Goal: Information Seeking & Learning: Learn about a topic

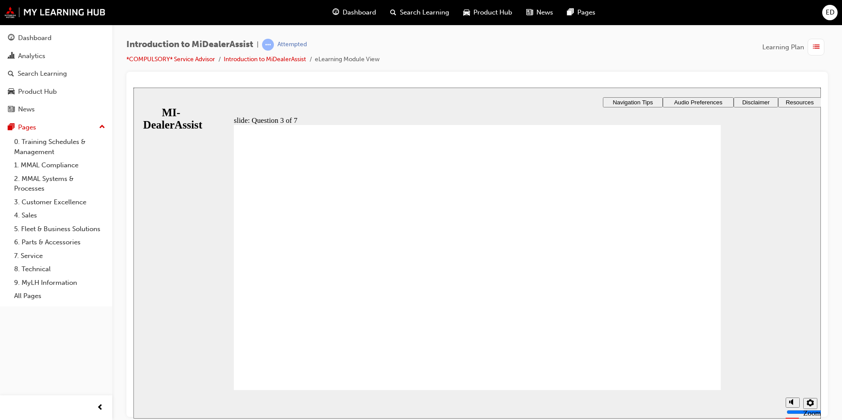
radio input "true"
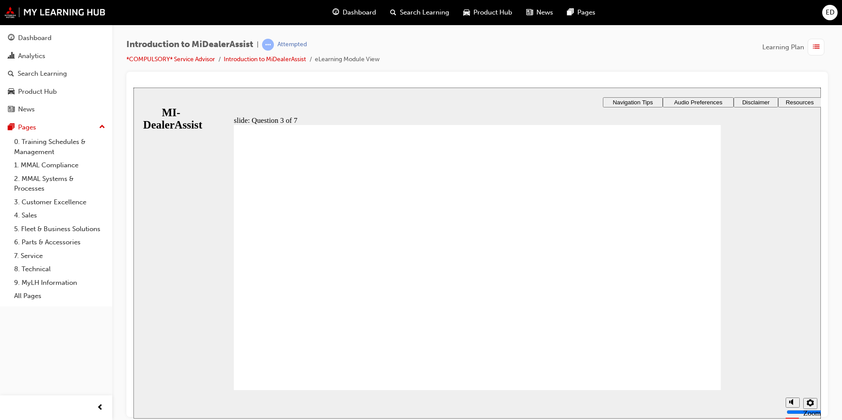
click at [694, 318] on div "​71%​ slide: Question 4 of 7 Support tab Knowledge Base Notifications Cases Awa…" at bounding box center [477, 278] width 688 height 383
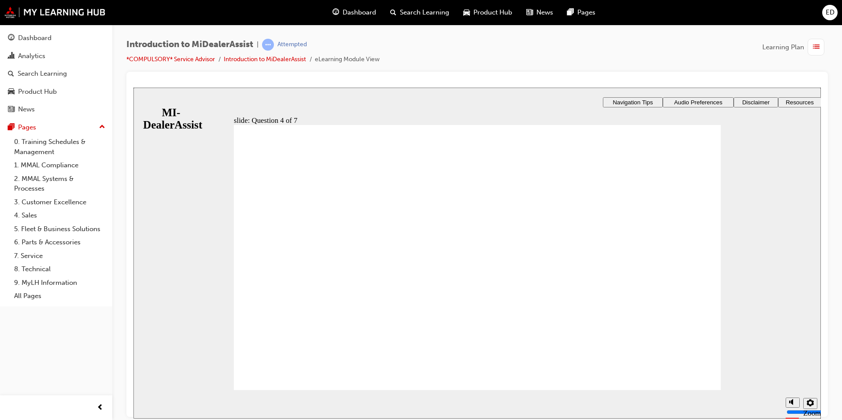
radio input "true"
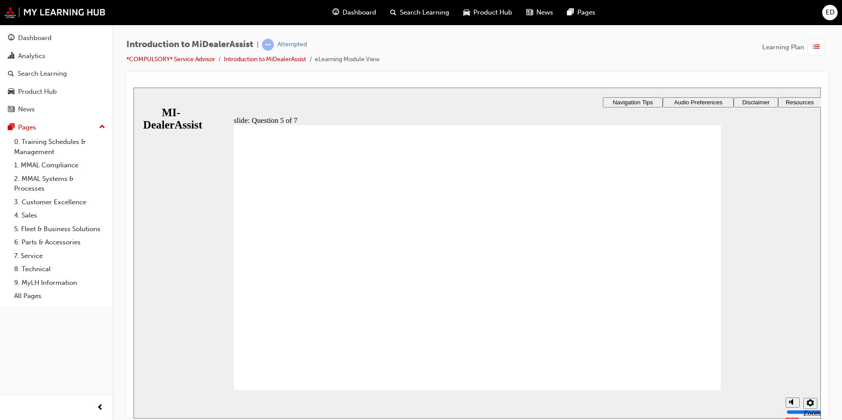
checkbox input "true"
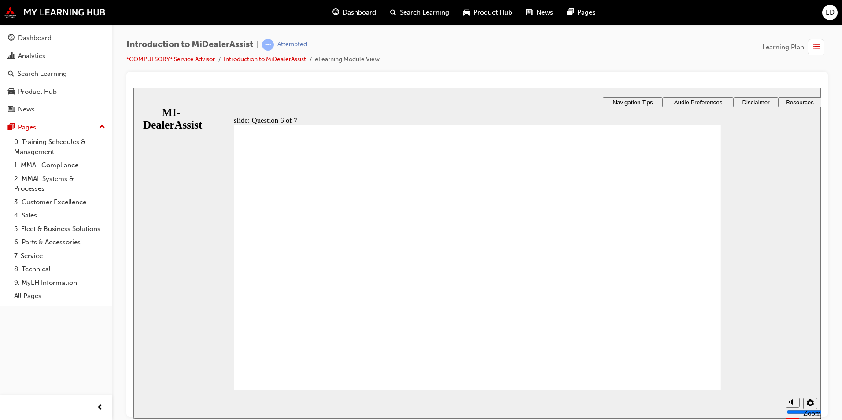
checkbox input "true"
drag, startPoint x: 482, startPoint y: 346, endPoint x: 482, endPoint y: 338, distance: 7.5
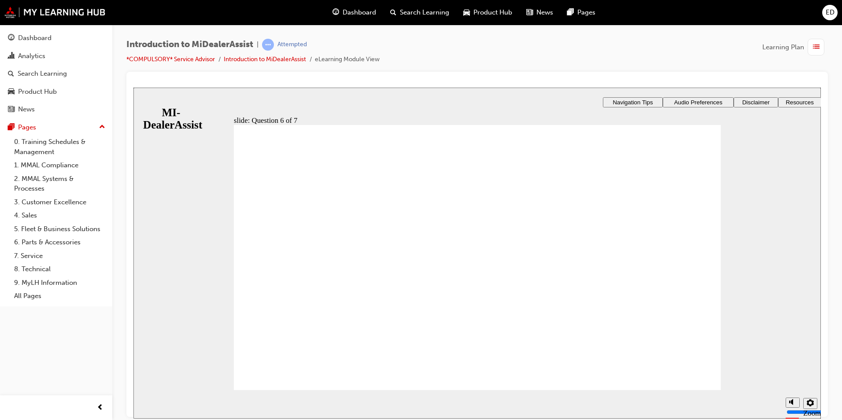
radio input "true"
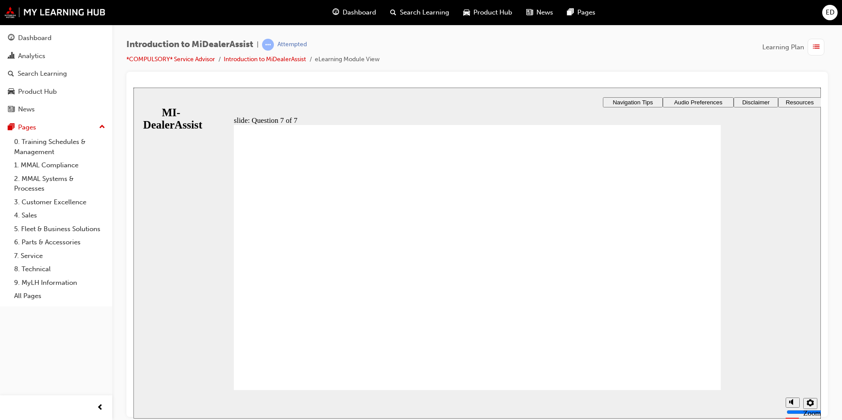
drag, startPoint x: 265, startPoint y: 228, endPoint x: 260, endPoint y: 219, distance: 9.9
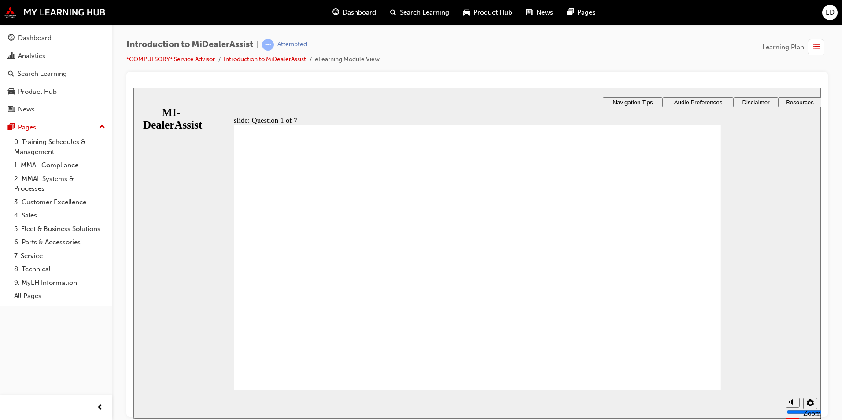
radio input "true"
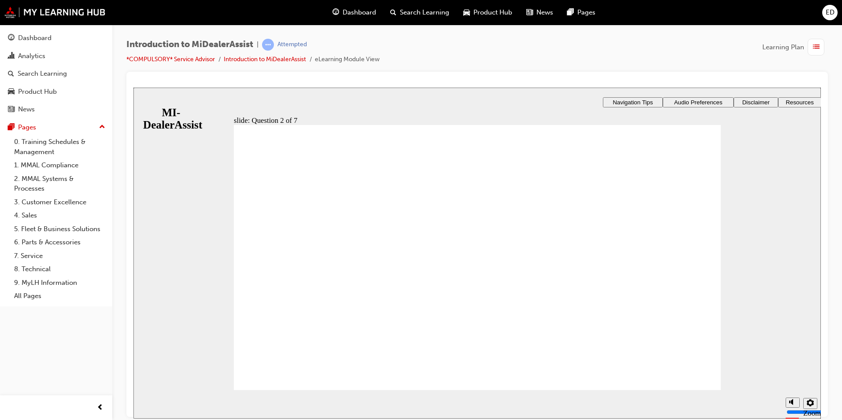
radio input "true"
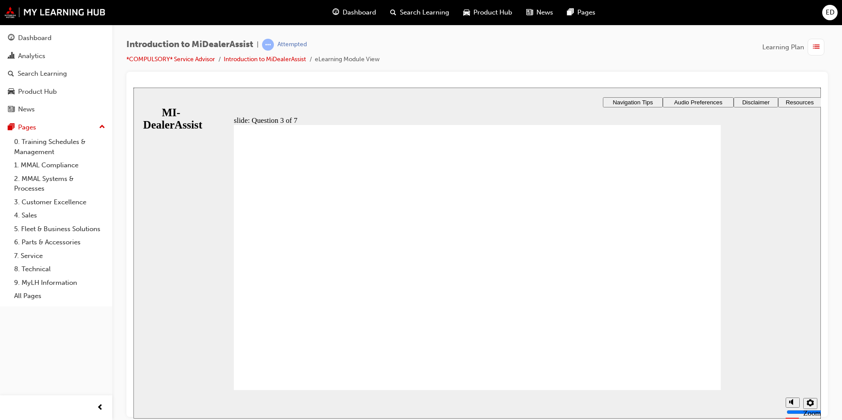
radio input "true"
click at [695, 250] on div "​57%​ slide: Question 4 of 7 Support tab Knowledge Base Notifications Cases Awa…" at bounding box center [477, 278] width 688 height 383
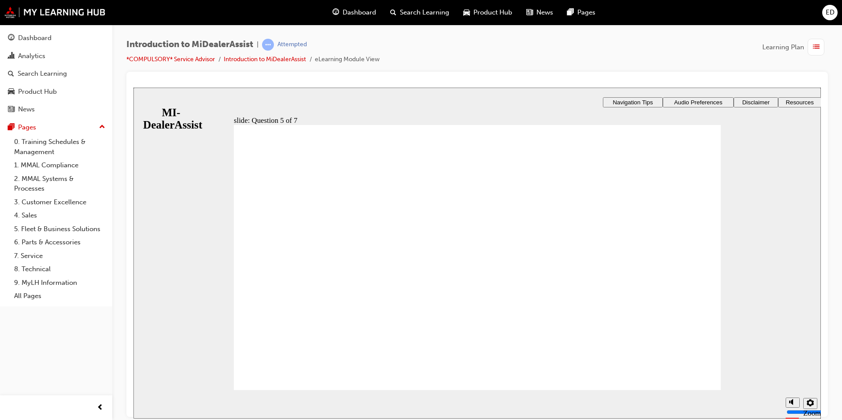
radio input "true"
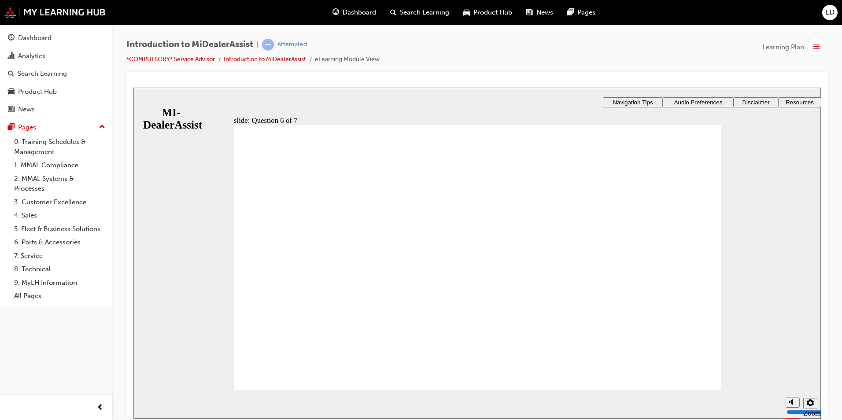
checkbox input "true"
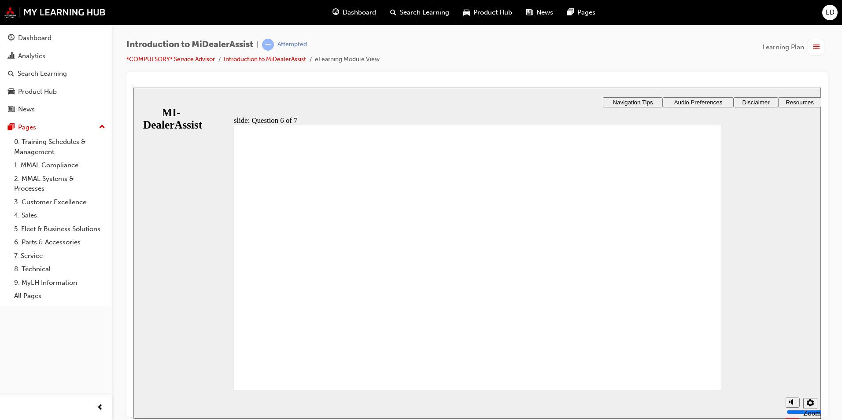
radio input "true"
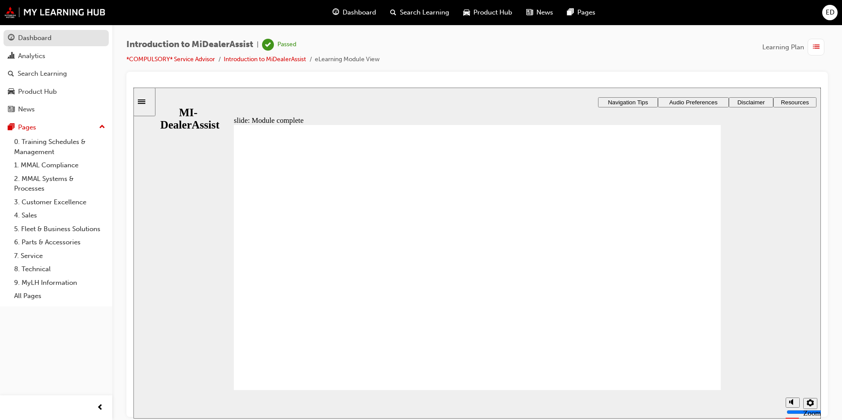
drag, startPoint x: 30, startPoint y: 37, endPoint x: 33, endPoint y: 43, distance: 6.9
click at [30, 37] on div "Dashboard" at bounding box center [34, 38] width 33 height 10
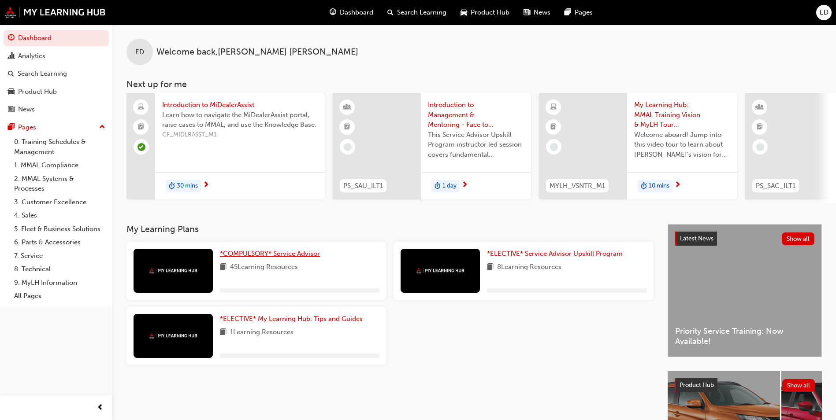
click at [245, 257] on span "*COMPULSORY* Service Advisor" at bounding box center [270, 254] width 100 height 8
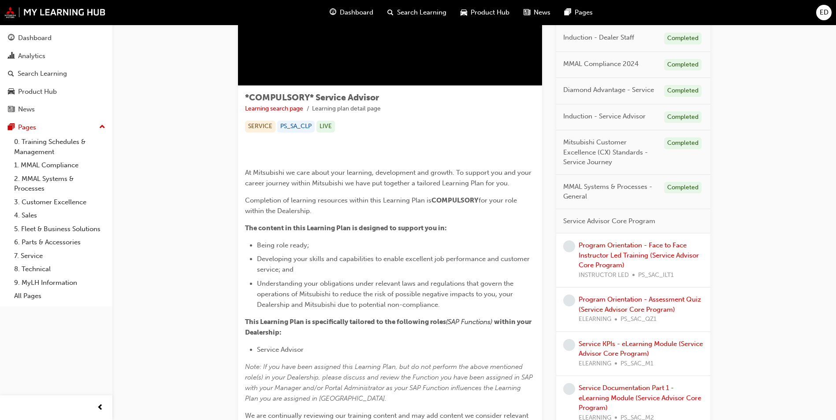
scroll to position [132, 0]
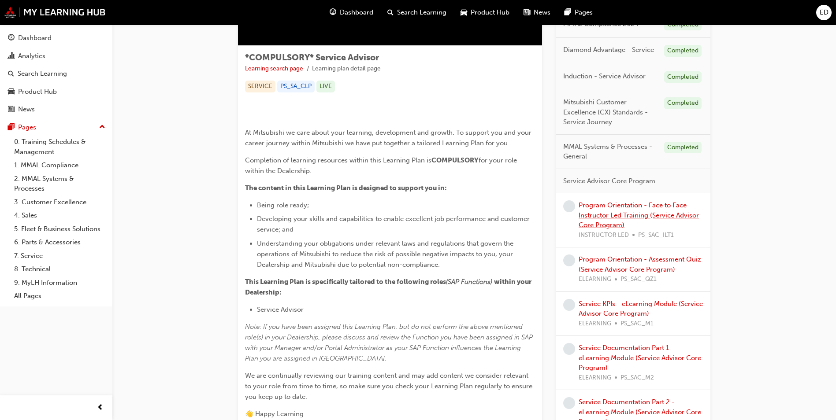
click at [617, 217] on link "Program Orientation - Face to Face Instructor Led Training (Service Advisor Cor…" at bounding box center [638, 215] width 120 height 28
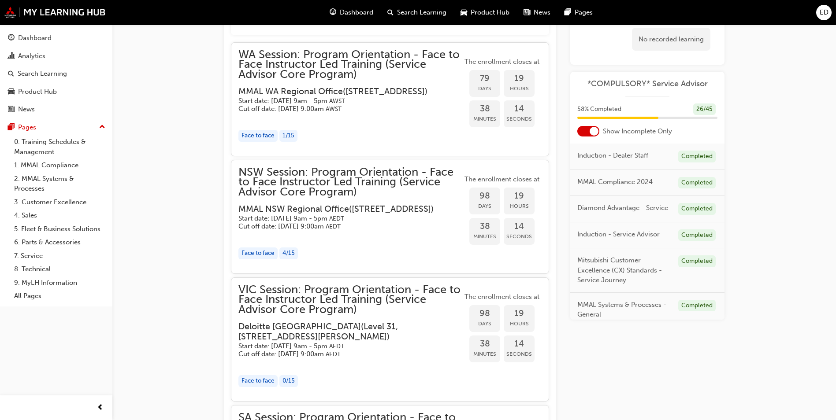
scroll to position [824, 0]
click at [33, 39] on div "Dashboard" at bounding box center [34, 38] width 33 height 10
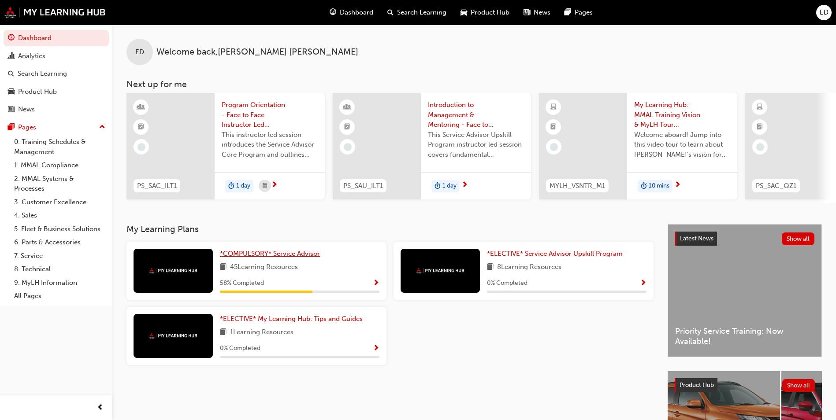
click at [292, 257] on span "*COMPULSORY* Service Advisor" at bounding box center [270, 254] width 100 height 8
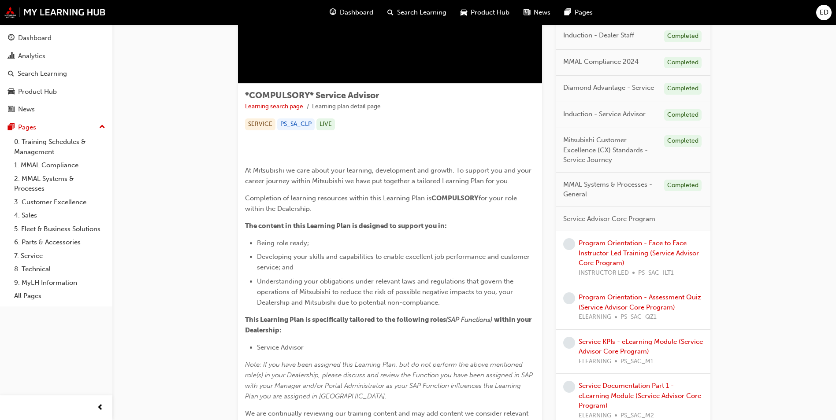
scroll to position [132, 0]
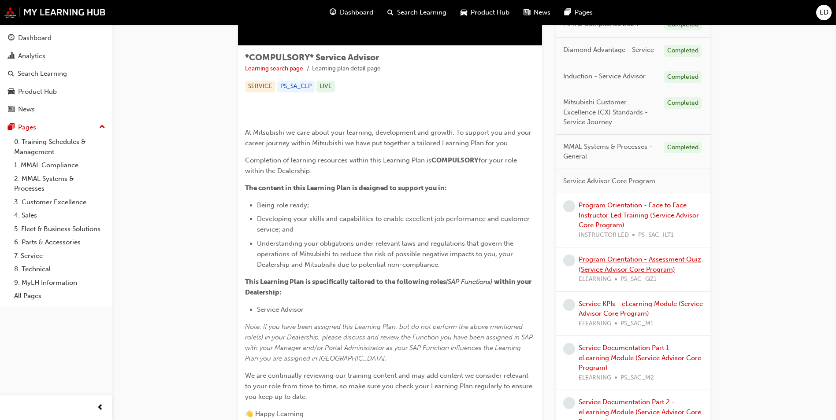
click at [626, 261] on link "Program Orientation - Assessment Quiz (Service Advisor Core Program)" at bounding box center [639, 264] width 122 height 18
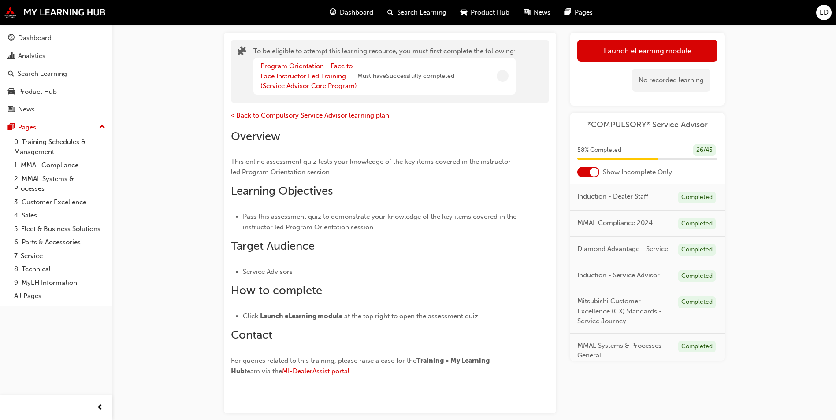
scroll to position [110, 0]
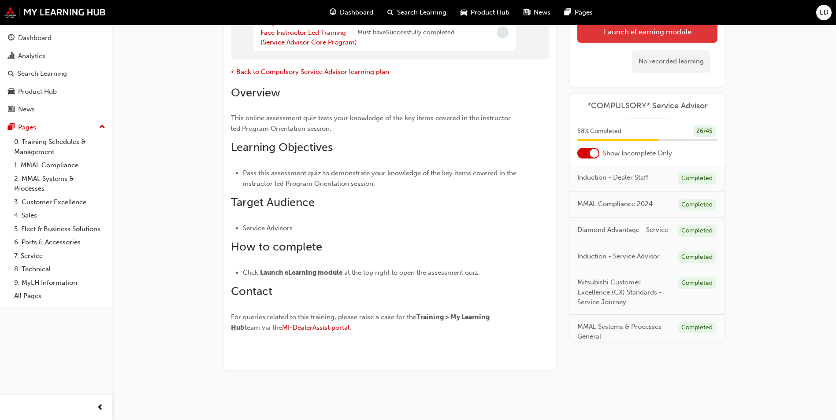
click at [616, 32] on button "Launch eLearning module" at bounding box center [647, 31] width 140 height 22
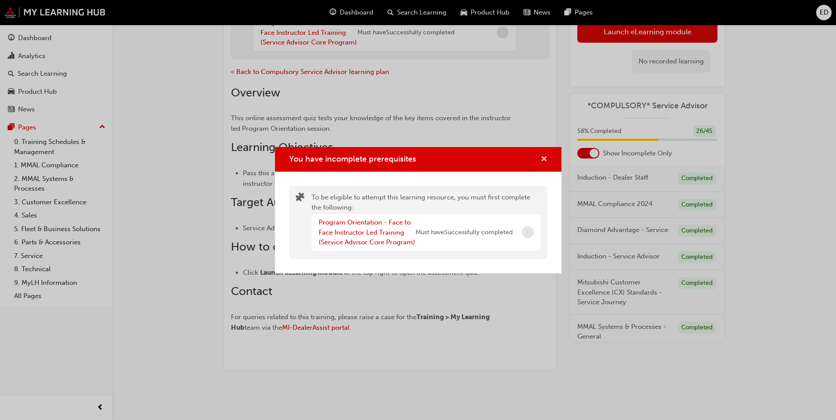
click at [543, 158] on span "cross-icon" at bounding box center [543, 160] width 7 height 8
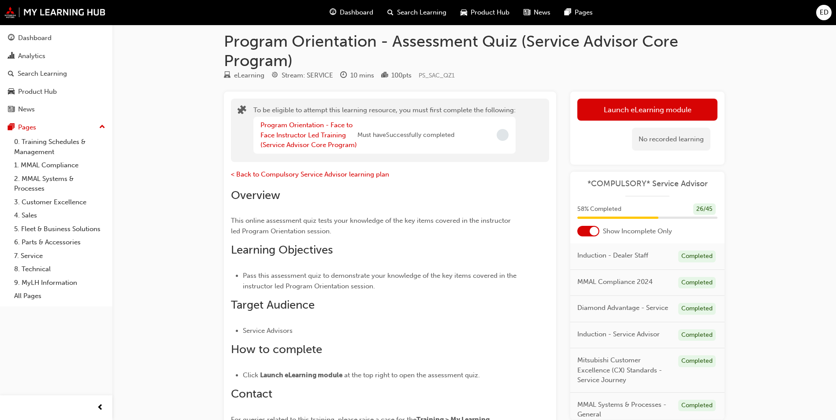
scroll to position [0, 0]
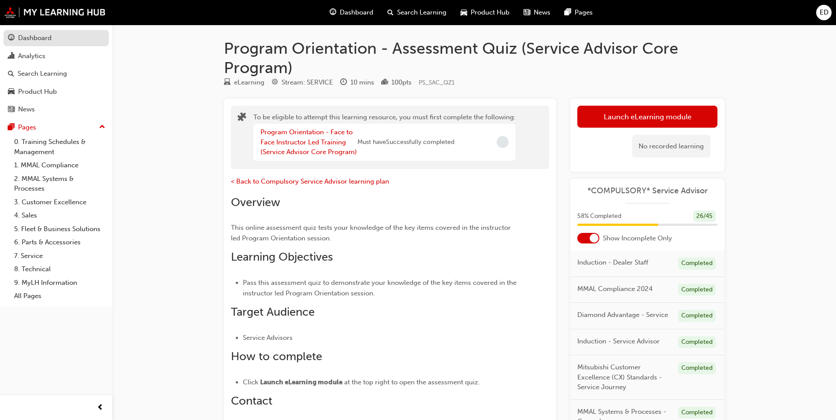
click at [22, 41] on div "Dashboard" at bounding box center [34, 38] width 33 height 10
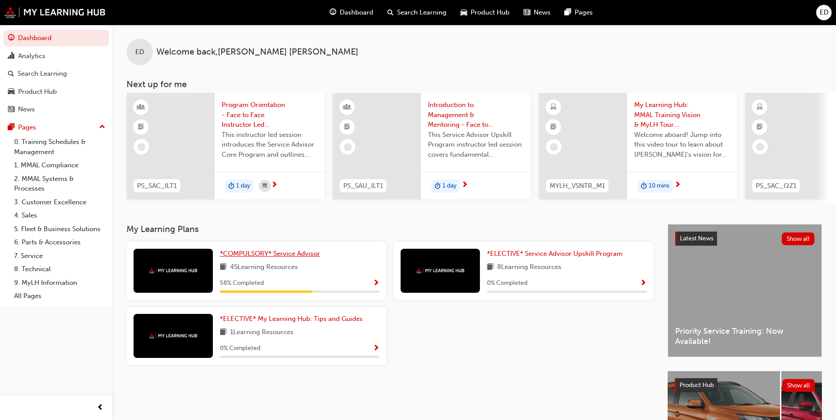
click at [247, 256] on span "*COMPULSORY* Service Advisor" at bounding box center [270, 254] width 100 height 8
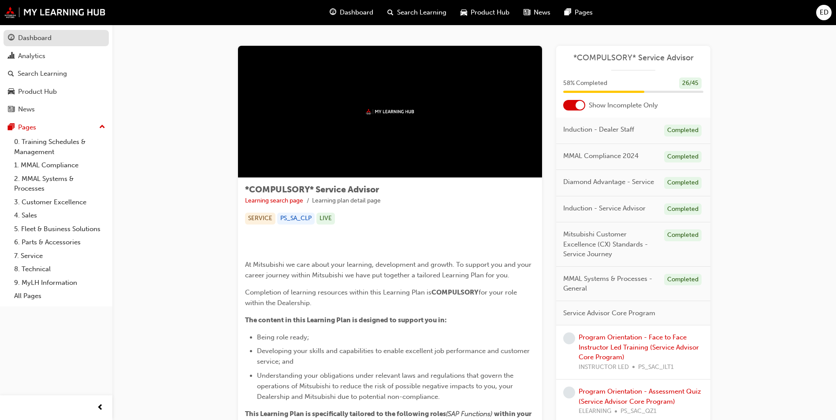
click at [31, 39] on div "Dashboard" at bounding box center [34, 38] width 33 height 10
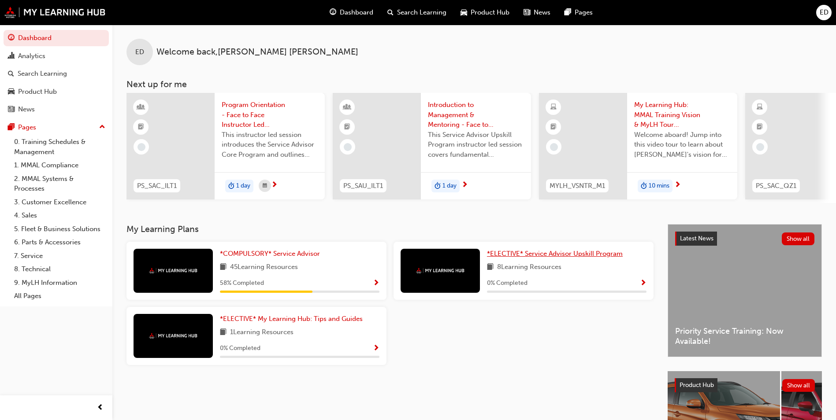
click at [507, 255] on span "*ELECTIVE* Service Advisor Upskill Program" at bounding box center [555, 254] width 136 height 8
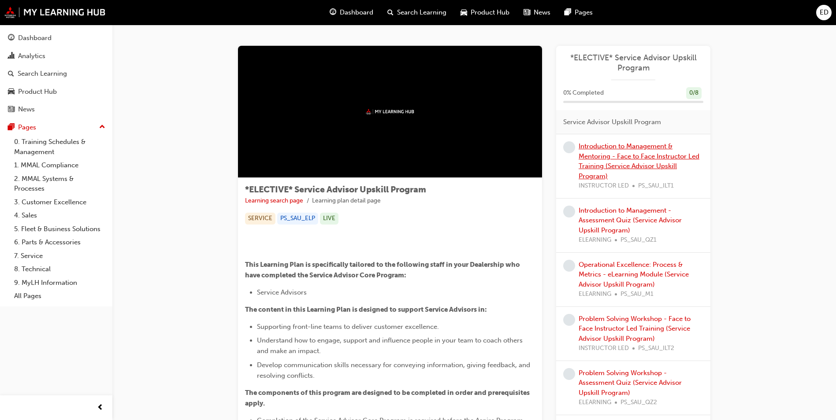
click at [627, 159] on link "Introduction to Management & Mentoring - Face to Face Instructor Led Training (…" at bounding box center [638, 161] width 121 height 38
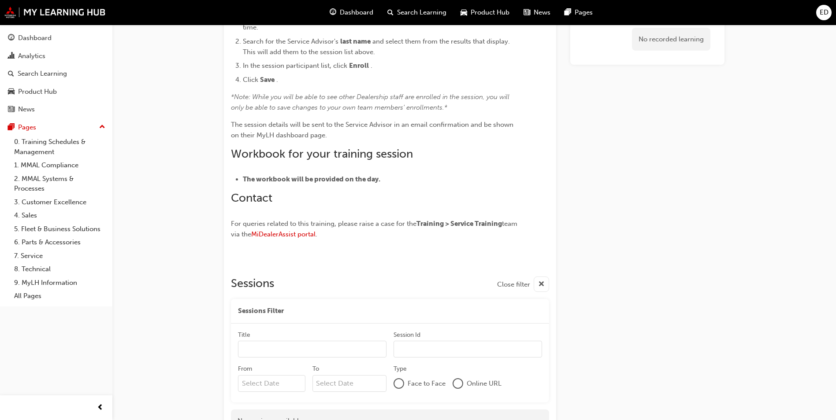
scroll to position [532, 0]
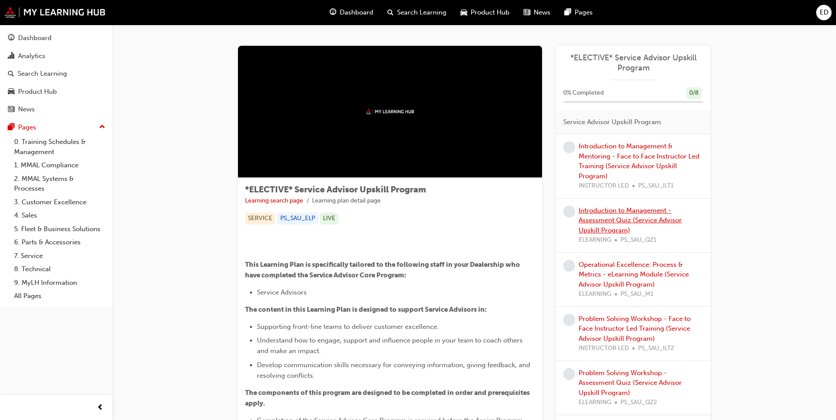
click at [642, 214] on link "Introduction to Management - Assessment Quiz (Service Advisor Upskill Program)" at bounding box center [629, 221] width 103 height 28
click at [33, 36] on div "Dashboard" at bounding box center [34, 38] width 33 height 10
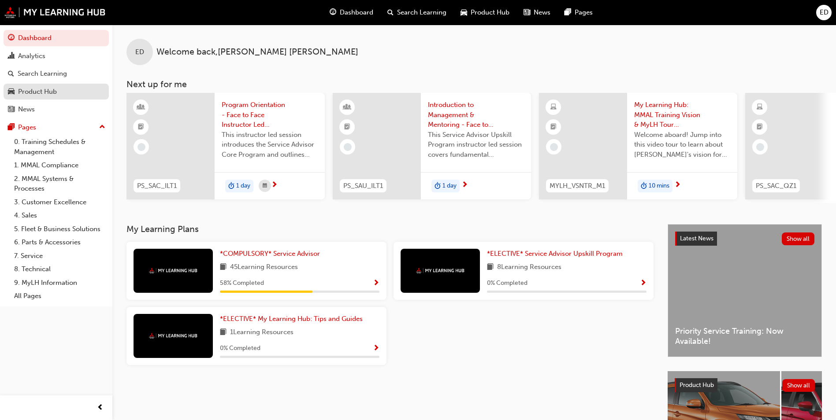
click at [37, 89] on div "Product Hub" at bounding box center [37, 92] width 39 height 10
